Goal: Check status: Check status

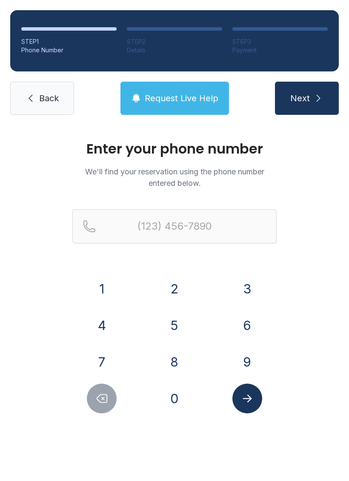
click at [168, 302] on button "2" at bounding box center [174, 289] width 30 height 30
click at [175, 329] on button "5" at bounding box center [174, 325] width 30 height 30
click at [181, 287] on button "2" at bounding box center [174, 289] width 30 height 30
click at [252, 359] on button "9" at bounding box center [247, 362] width 30 height 30
click at [178, 399] on button "0" at bounding box center [174, 399] width 30 height 30
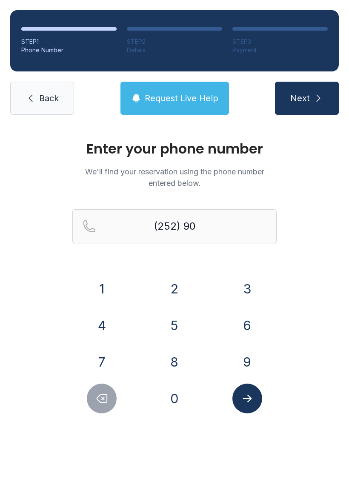
click at [253, 289] on button "3" at bounding box center [247, 289] width 30 height 30
click at [182, 326] on button "5" at bounding box center [174, 325] width 30 height 30
click at [182, 399] on button "0" at bounding box center [174, 399] width 30 height 30
click at [109, 288] on button "1" at bounding box center [102, 289] width 30 height 30
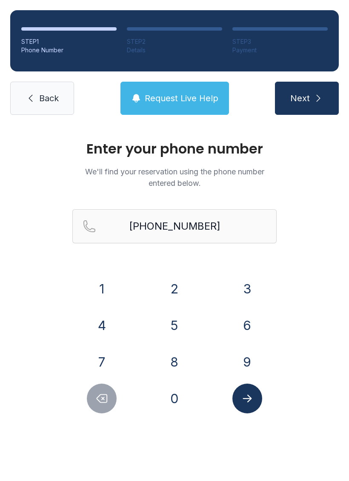
click at [256, 400] on button "Submit lookup form" at bounding box center [247, 399] width 30 height 30
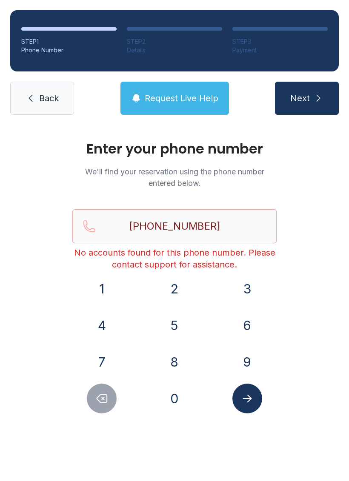
click at [317, 92] on button "Next" at bounding box center [307, 98] width 64 height 33
click at [104, 395] on icon "Delete number" at bounding box center [101, 398] width 13 height 13
click at [104, 395] on icon "Delete number" at bounding box center [102, 399] width 10 height 8
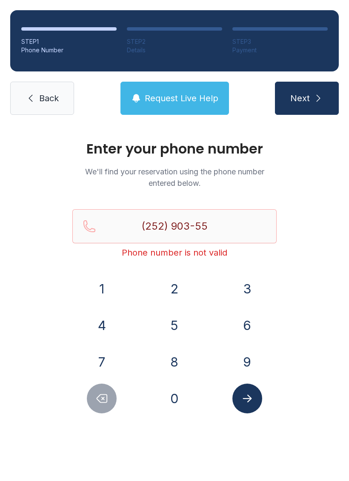
click at [110, 392] on button "Delete number" at bounding box center [102, 399] width 30 height 30
click at [114, 389] on button "Delete number" at bounding box center [102, 399] width 30 height 30
click at [114, 389] on div at bounding box center [101, 399] width 59 height 30
click at [111, 393] on button "Delete number" at bounding box center [102, 399] width 30 height 30
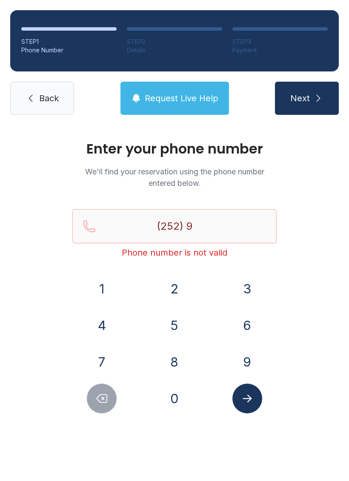
click at [110, 393] on button "Delete number" at bounding box center [102, 399] width 30 height 30
click at [116, 395] on button "Delete number" at bounding box center [102, 399] width 30 height 30
type input "(2"
click at [115, 392] on button "Delete number" at bounding box center [102, 399] width 30 height 30
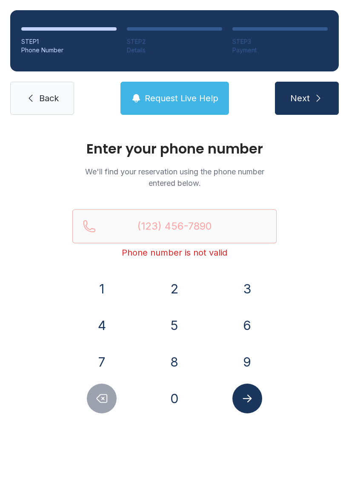
click at [118, 395] on div at bounding box center [101, 399] width 59 height 30
click at [108, 402] on button "Delete number" at bounding box center [102, 399] width 30 height 30
